Goal: Transaction & Acquisition: Purchase product/service

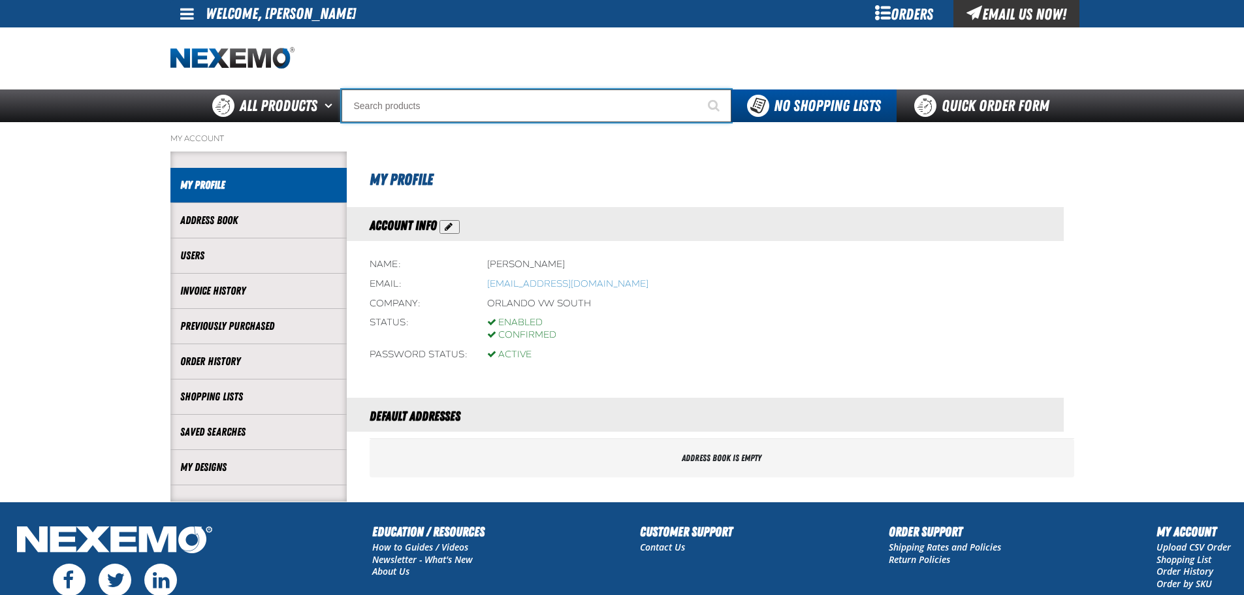
click at [424, 112] on input "Search" at bounding box center [536, 105] width 390 height 33
click at [457, 112] on input "Search" at bounding box center [536, 105] width 390 height 33
click at [389, 105] on input "Search" at bounding box center [536, 105] width 390 height 33
click at [392, 106] on input "Search" at bounding box center [536, 105] width 390 height 33
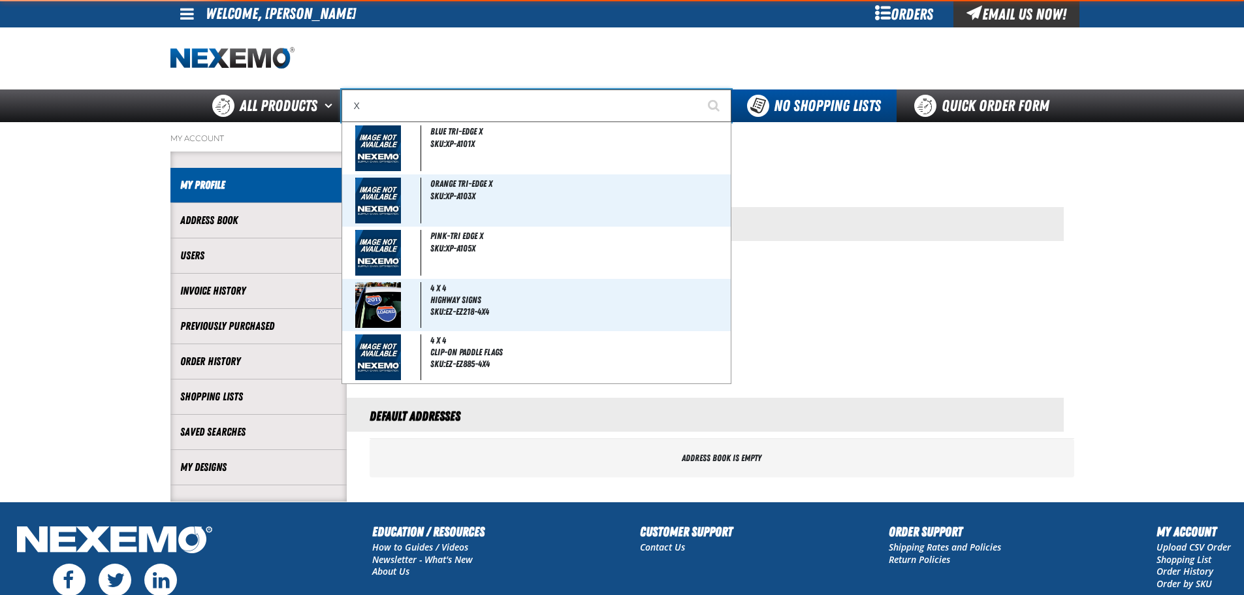
type input "XP"
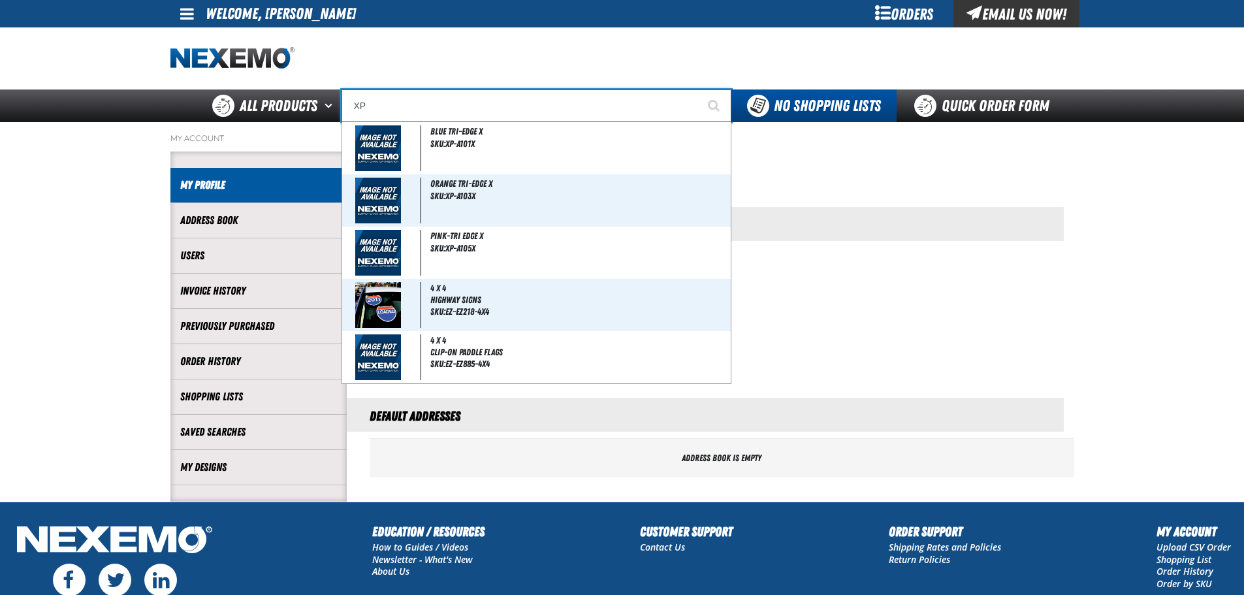
type input "XPEL EZ-Tint"
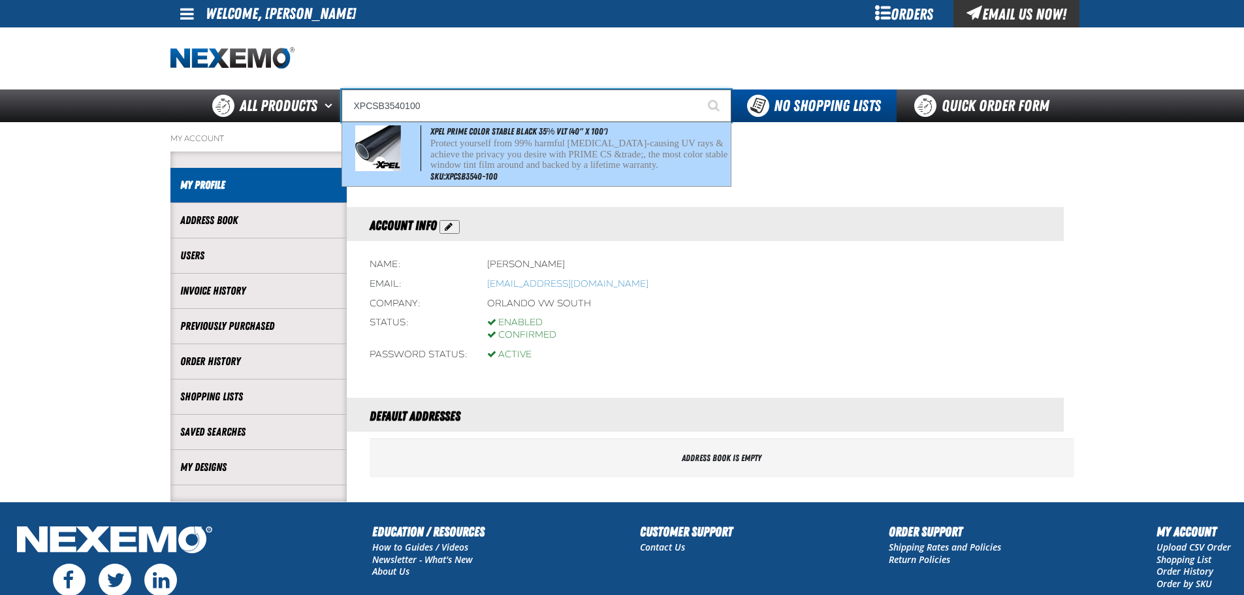
click at [449, 147] on p "Protect yourself from 99% harmful cancer-causing UV rays & achieve the privacy …" at bounding box center [579, 154] width 298 height 33
type input "XPEL PRIME Color Stable Black 35% VLT (40" x 100')"
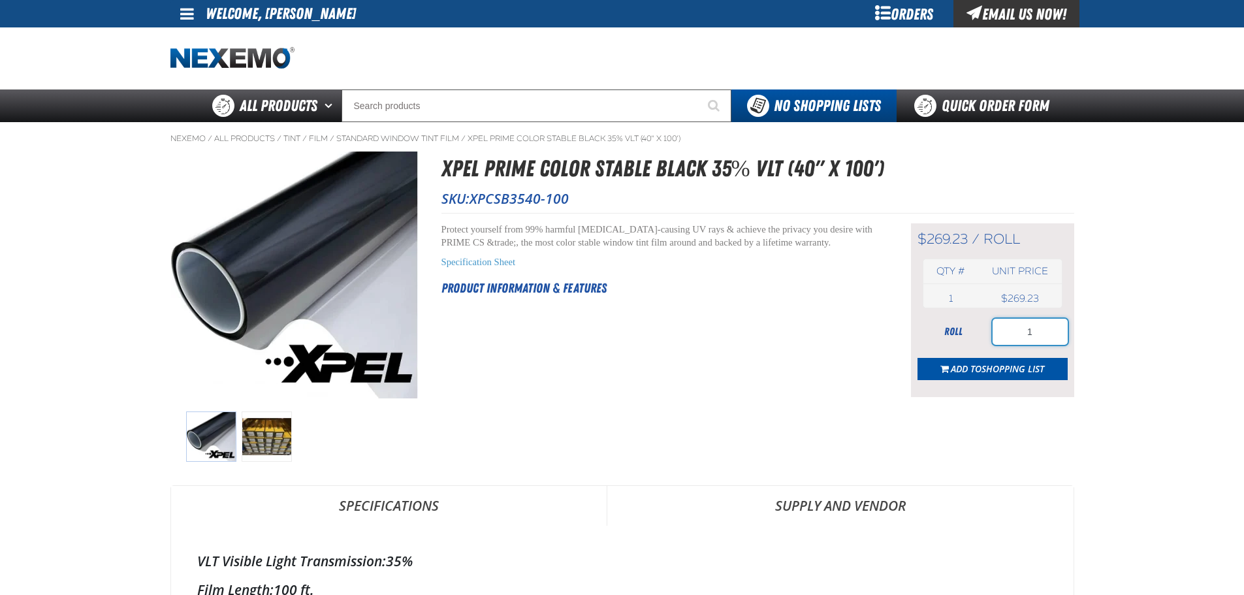
click at [958, 323] on div "roll 1" at bounding box center [992, 332] width 150 height 26
type input "2"
click at [982, 373] on span "Shopping List" at bounding box center [1012, 368] width 63 height 12
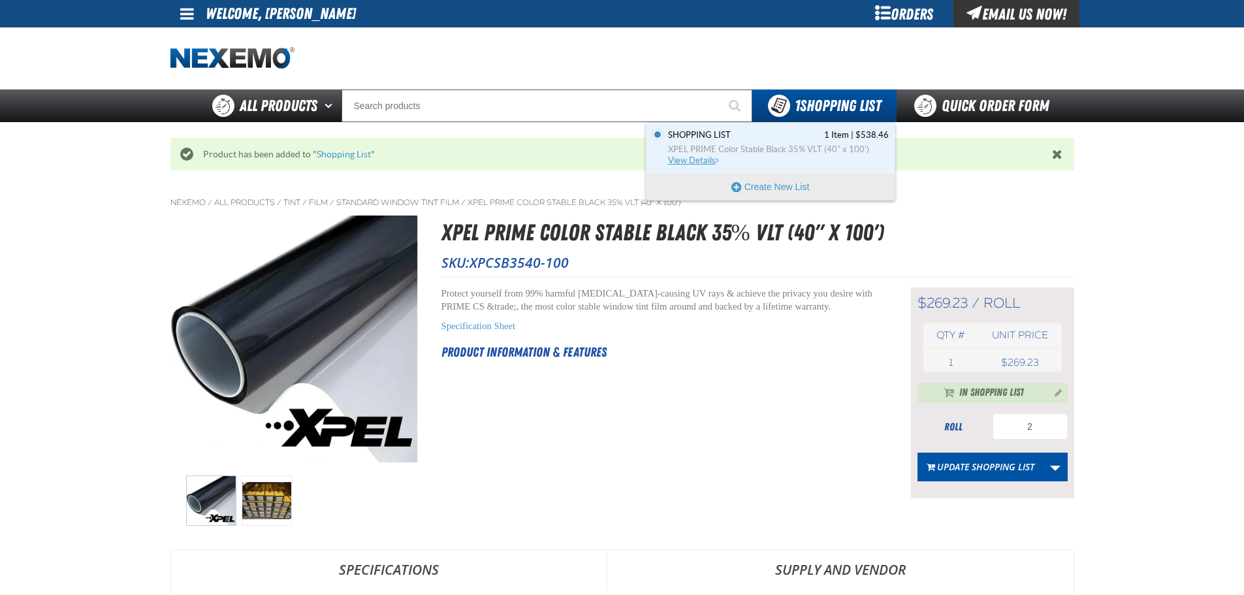
click at [818, 142] on link "Shopping List 1 Item | $538.46 XPEL PRIME Color Stable Black 35% VLT (40" x 100…" at bounding box center [776, 147] width 223 height 37
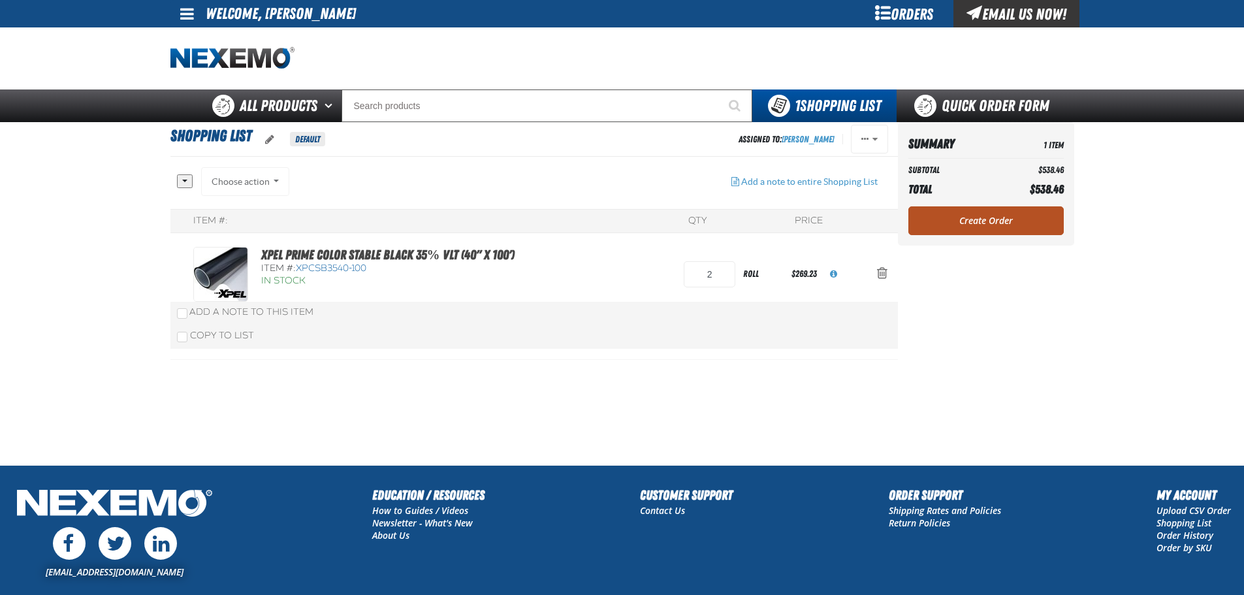
click at [971, 215] on link "Create Order" at bounding box center [985, 220] width 155 height 29
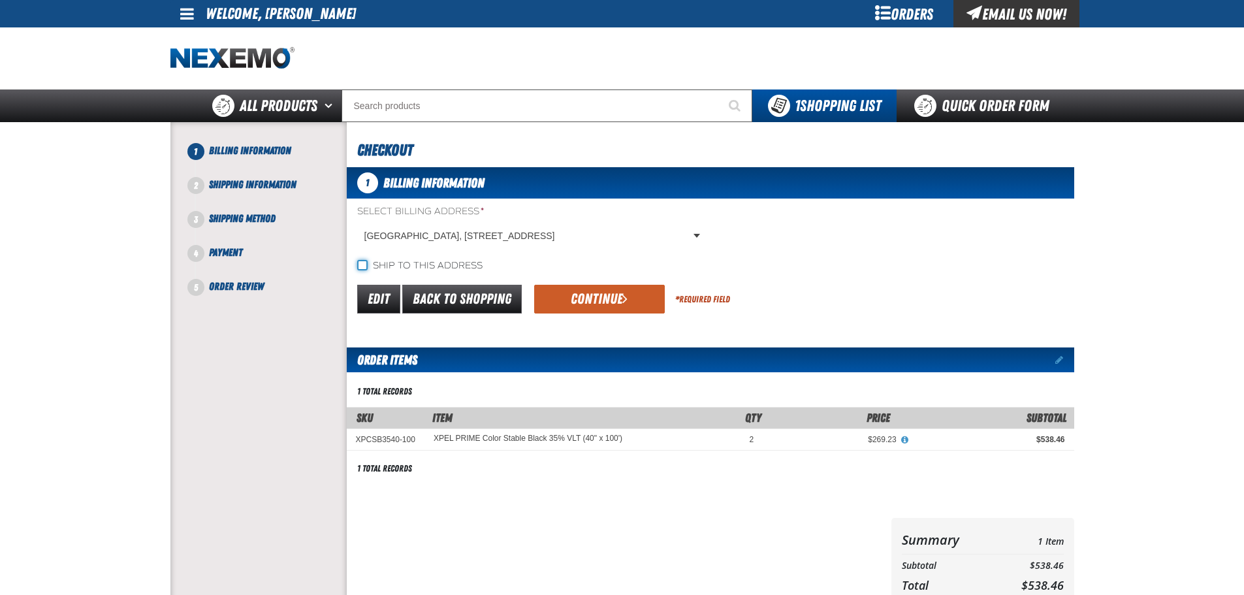
click at [366, 267] on input "Ship to this address" at bounding box center [362, 265] width 10 height 10
checkbox input "true"
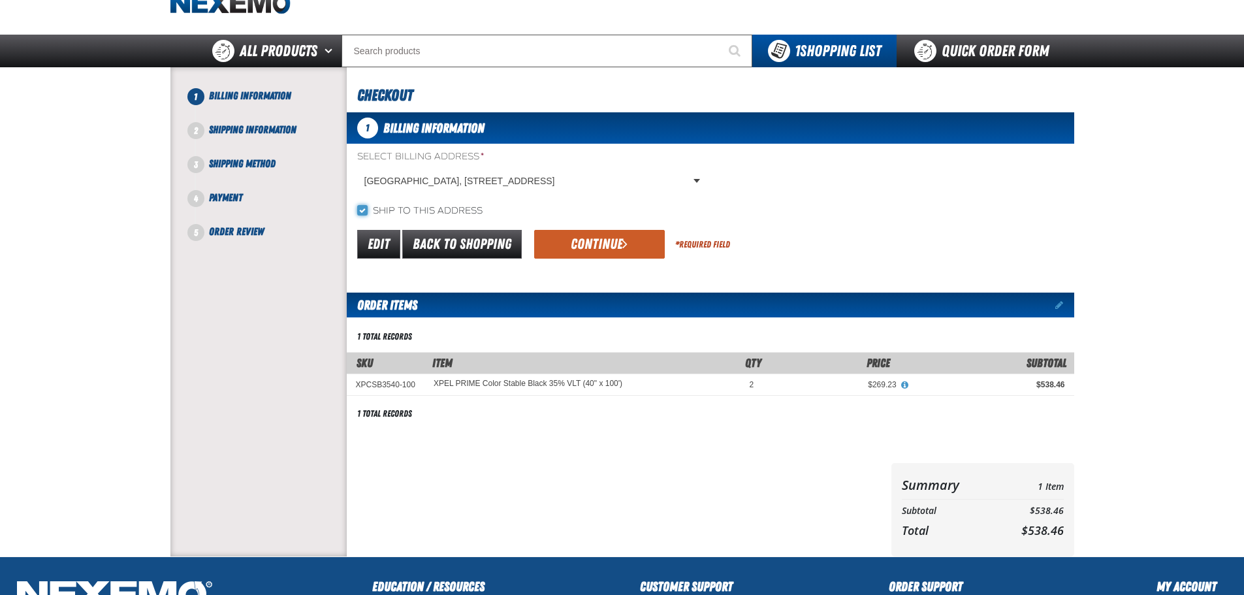
scroll to position [131, 0]
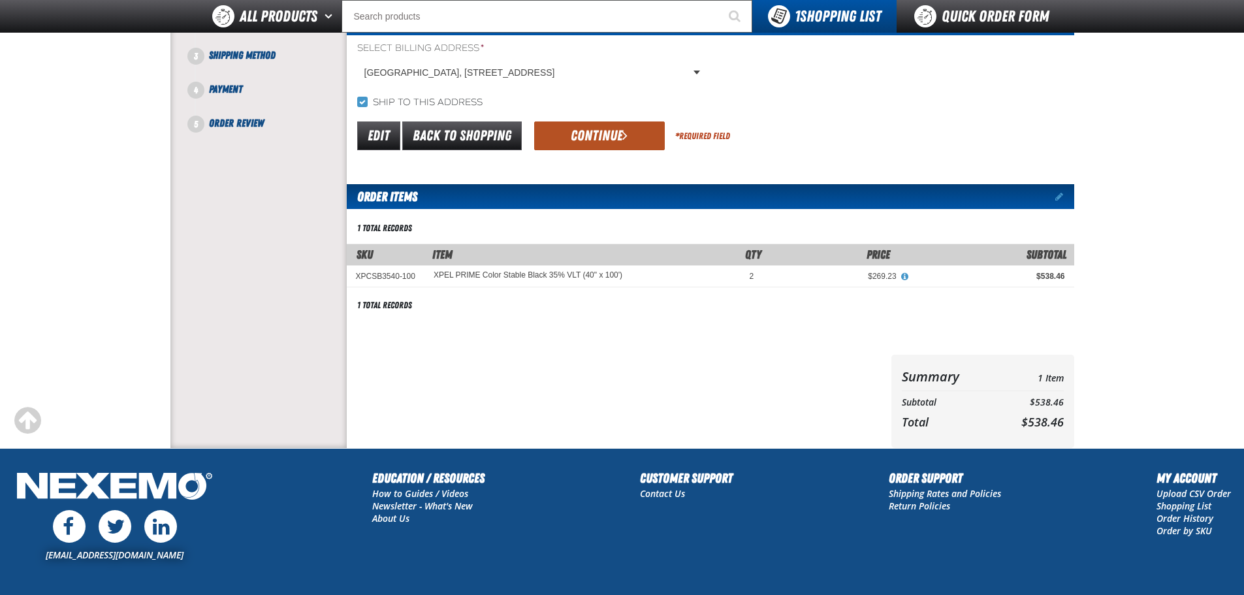
click at [597, 133] on button "Continue" at bounding box center [599, 135] width 131 height 29
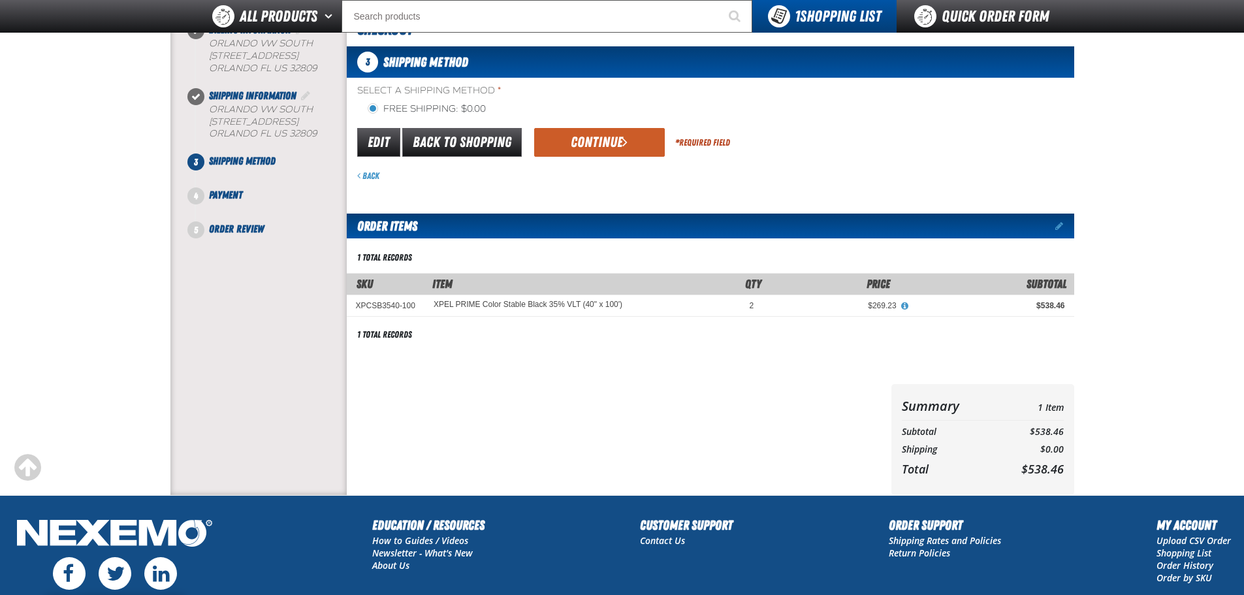
scroll to position [0, 0]
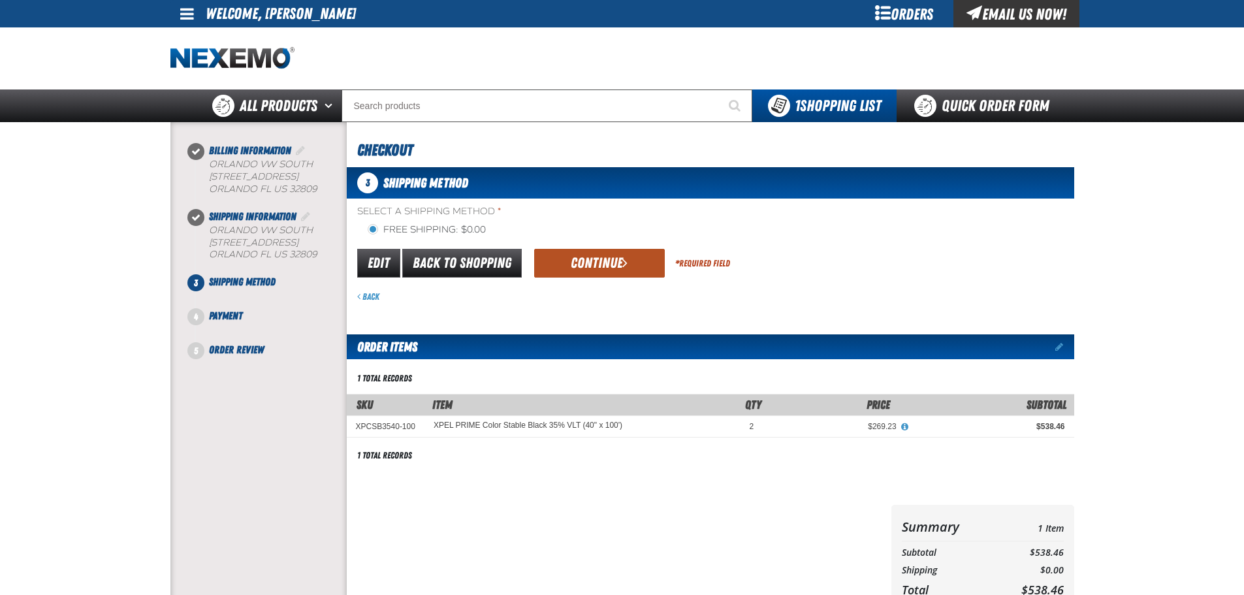
click at [601, 264] on button "Continue" at bounding box center [599, 263] width 131 height 29
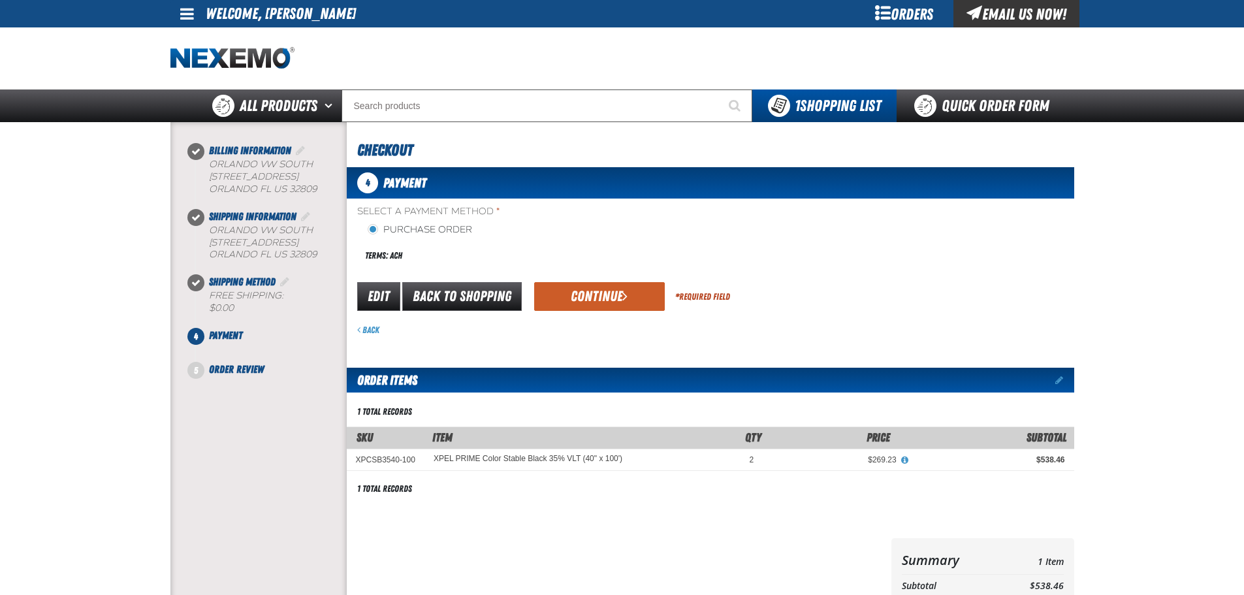
click at [607, 292] on button "Continue" at bounding box center [599, 296] width 131 height 29
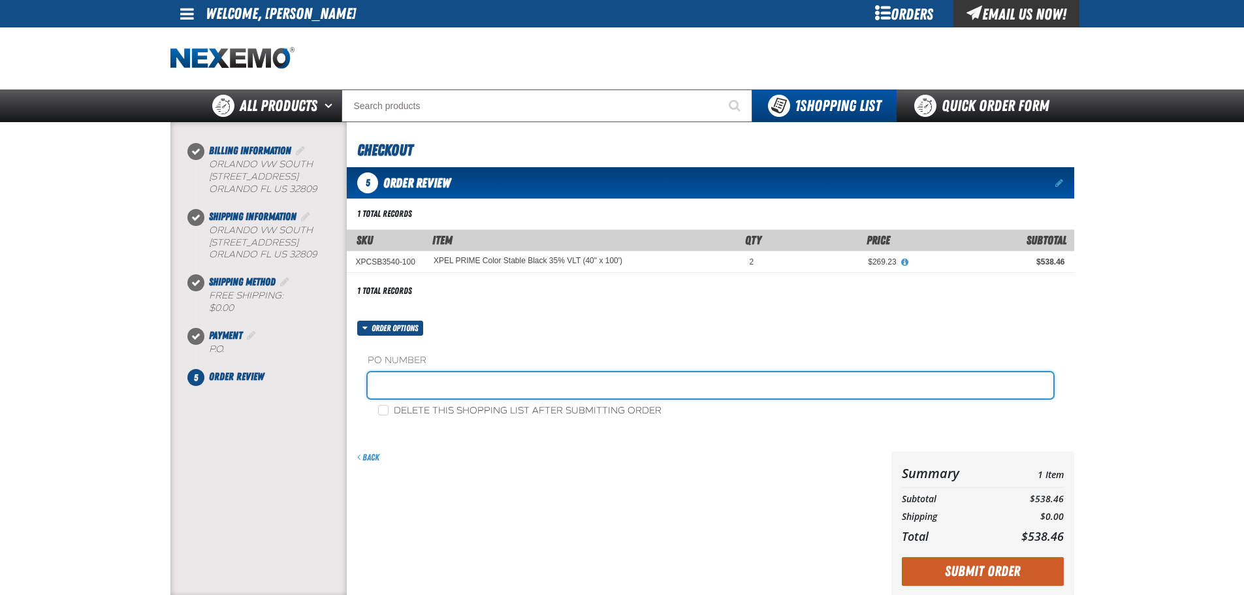
click at [453, 385] on input "text" at bounding box center [711, 385] width 686 height 26
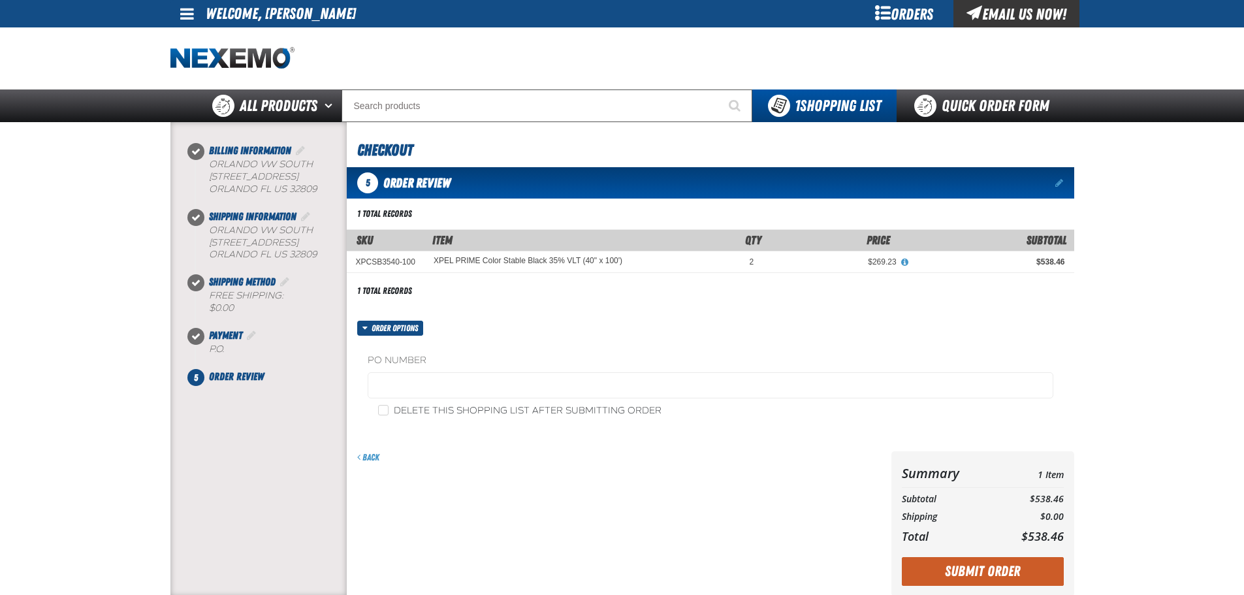
click at [392, 426] on div "PO Number Delete this shopping list after submitting order" at bounding box center [710, 386] width 727 height 100
click at [381, 407] on input "Delete this shopping list after submitting order" at bounding box center [383, 410] width 10 height 10
checkbox input "true"
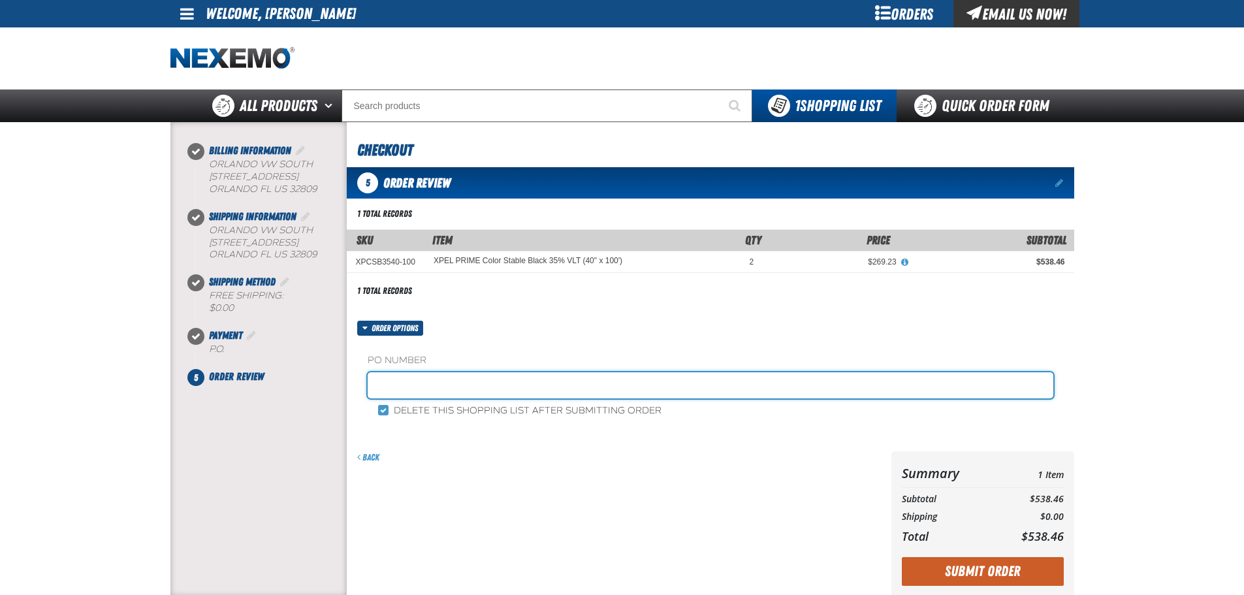
click at [419, 384] on input "text" at bounding box center [711, 385] width 686 height 26
type input "STOCK"
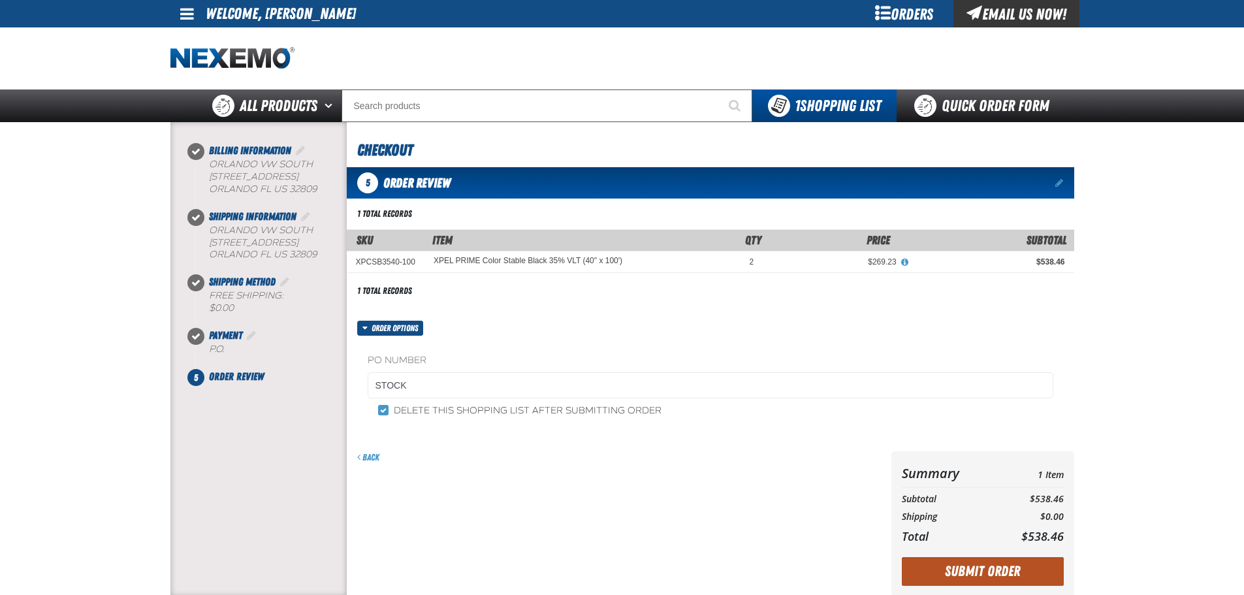
click at [983, 570] on button "Submit Order" at bounding box center [983, 571] width 162 height 29
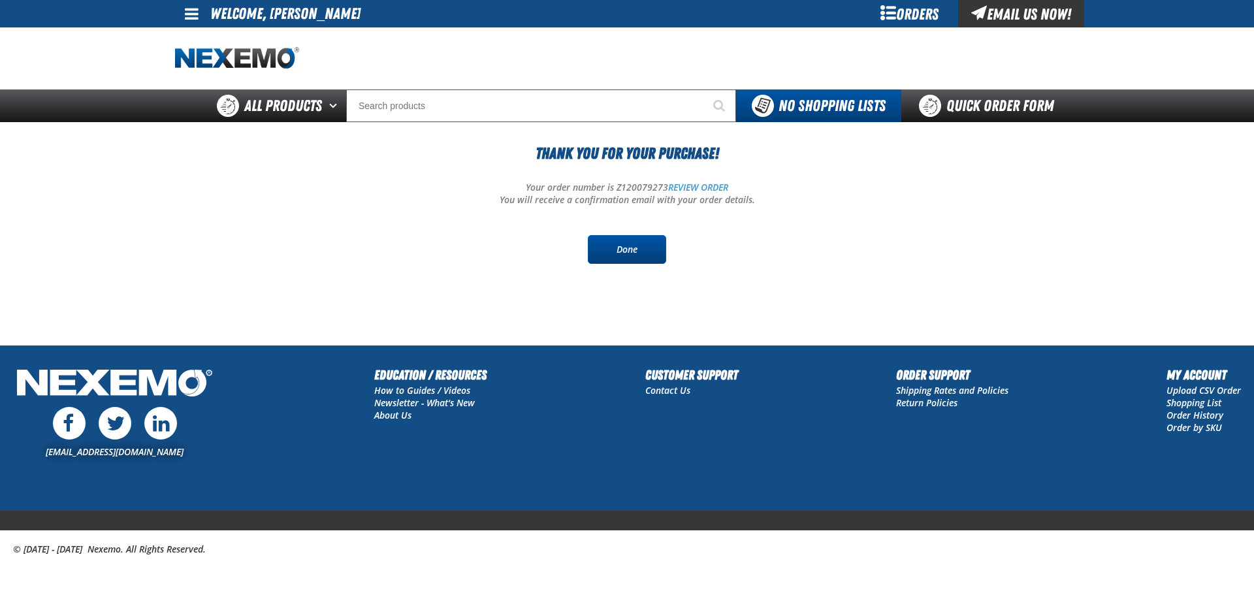
click at [629, 249] on link "Done" at bounding box center [627, 249] width 78 height 29
